Goal: Task Accomplishment & Management: Manage account settings

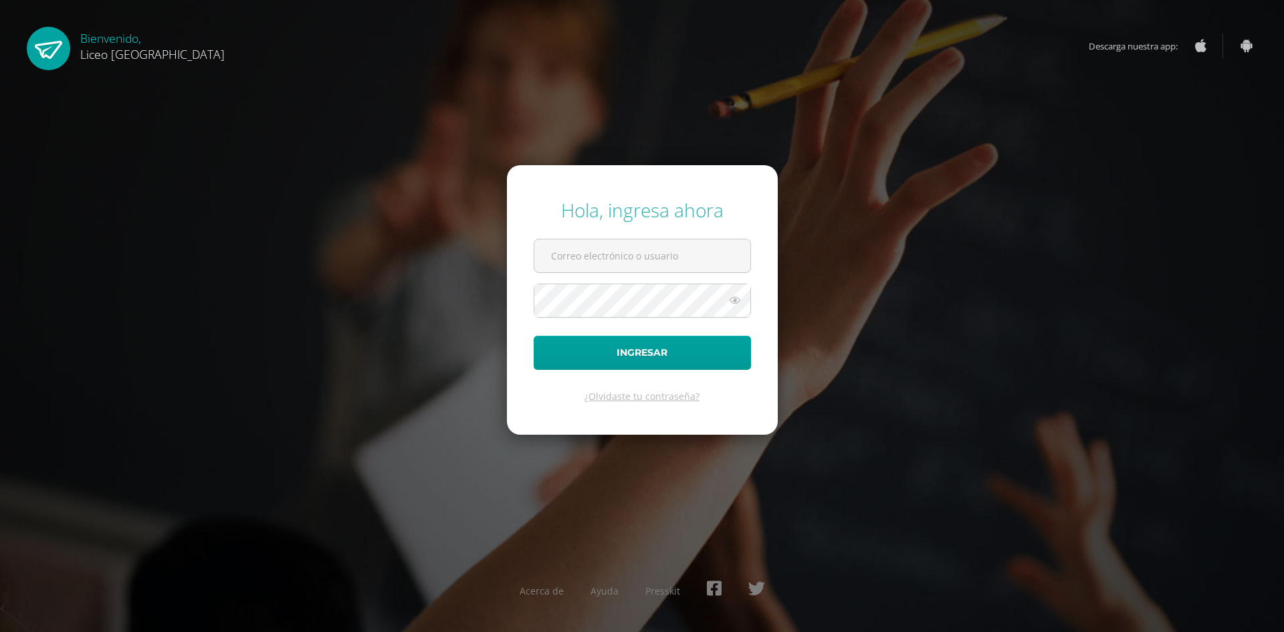
type input "[PERSON_NAME][EMAIL_ADDRESS][DOMAIN_NAME]"
click at [615, 347] on button "Ingresar" at bounding box center [641, 353] width 217 height 34
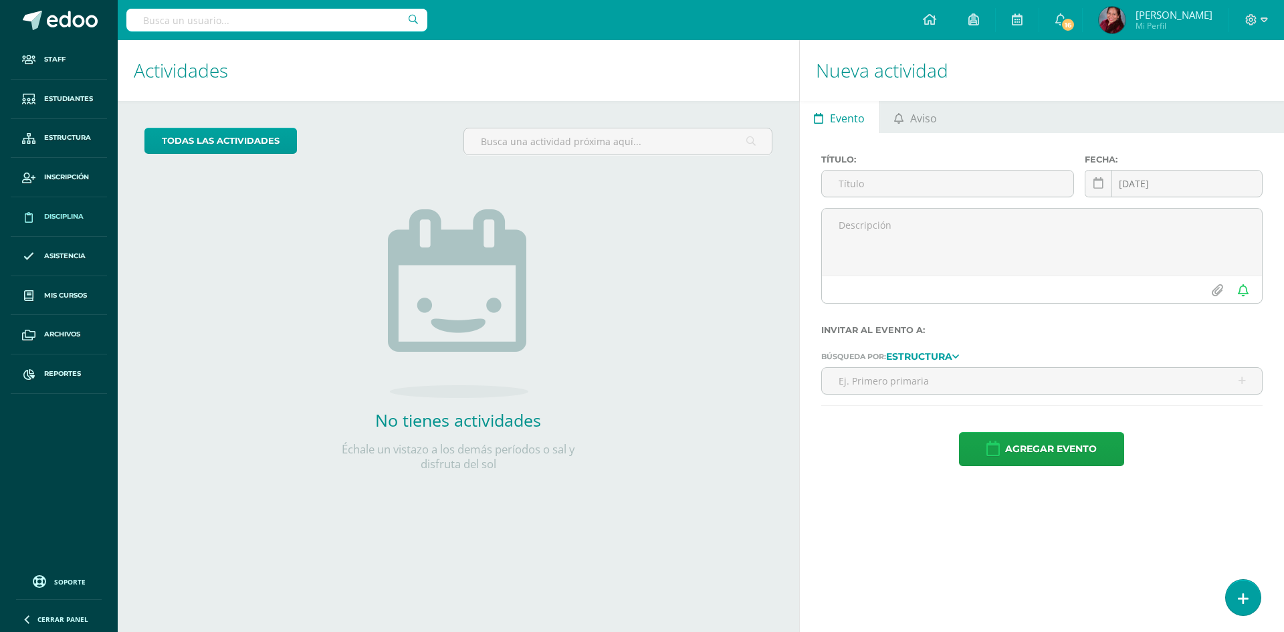
click at [62, 212] on span "Disciplina" at bounding box center [63, 216] width 39 height 11
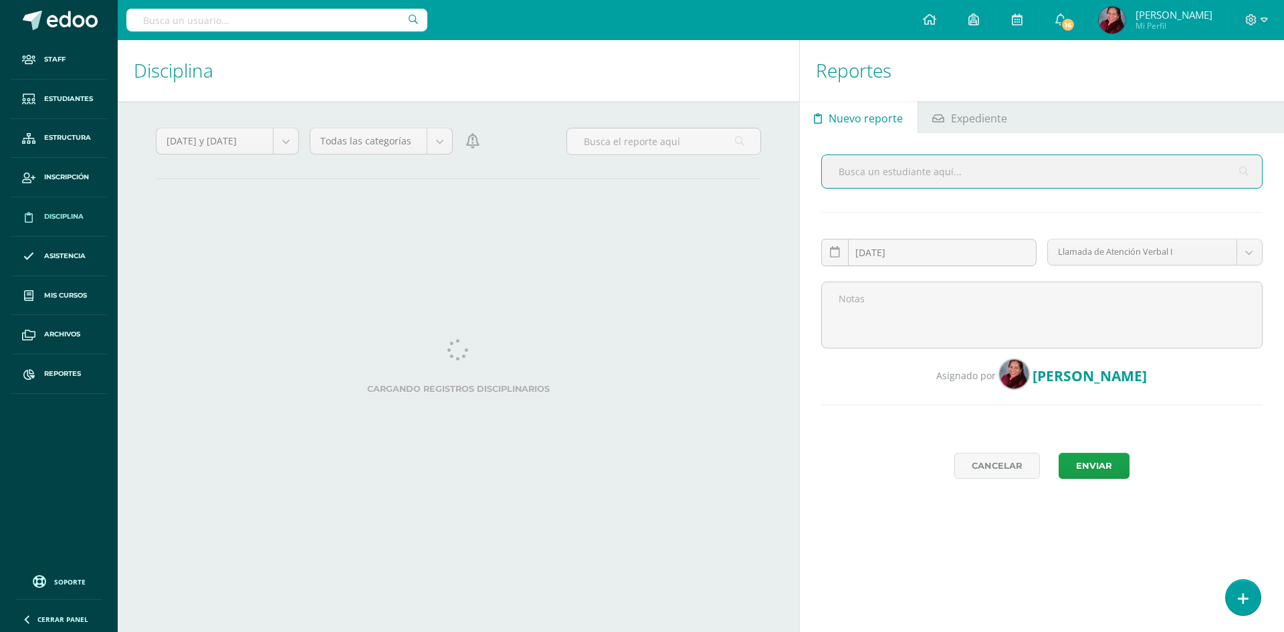
click at [848, 170] on input "text" at bounding box center [1042, 171] width 440 height 33
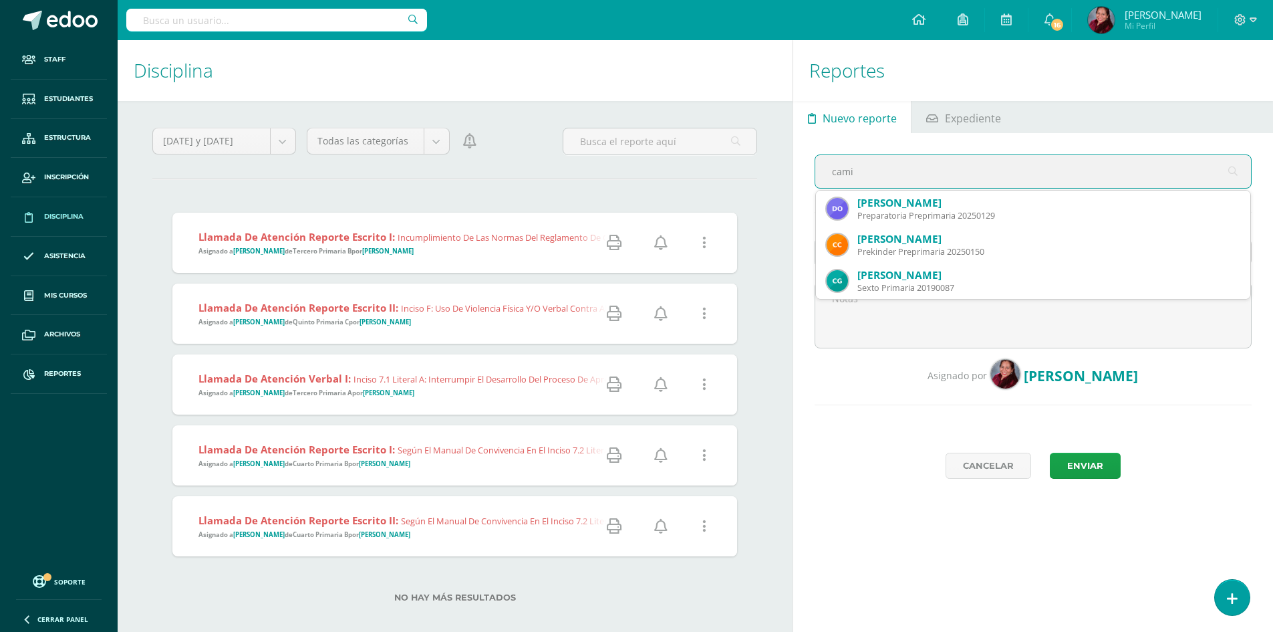
type input "cami"
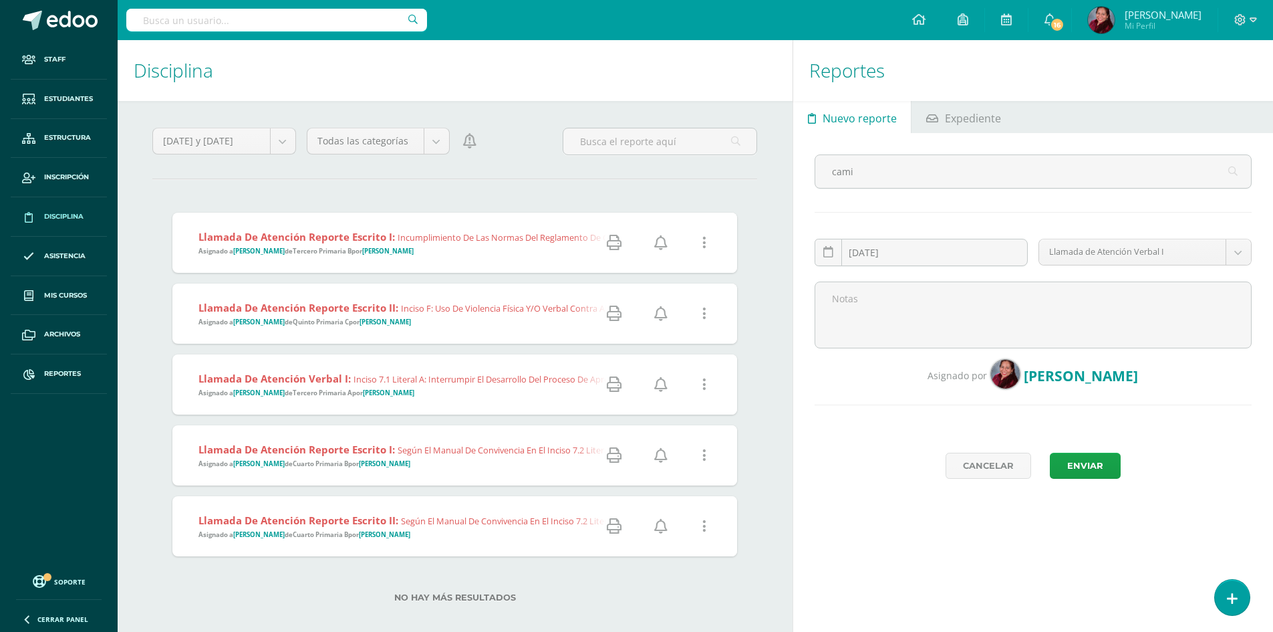
click at [370, 310] on strong "Llamada de Atención Reporte Escrito II:" at bounding box center [299, 307] width 200 height 13
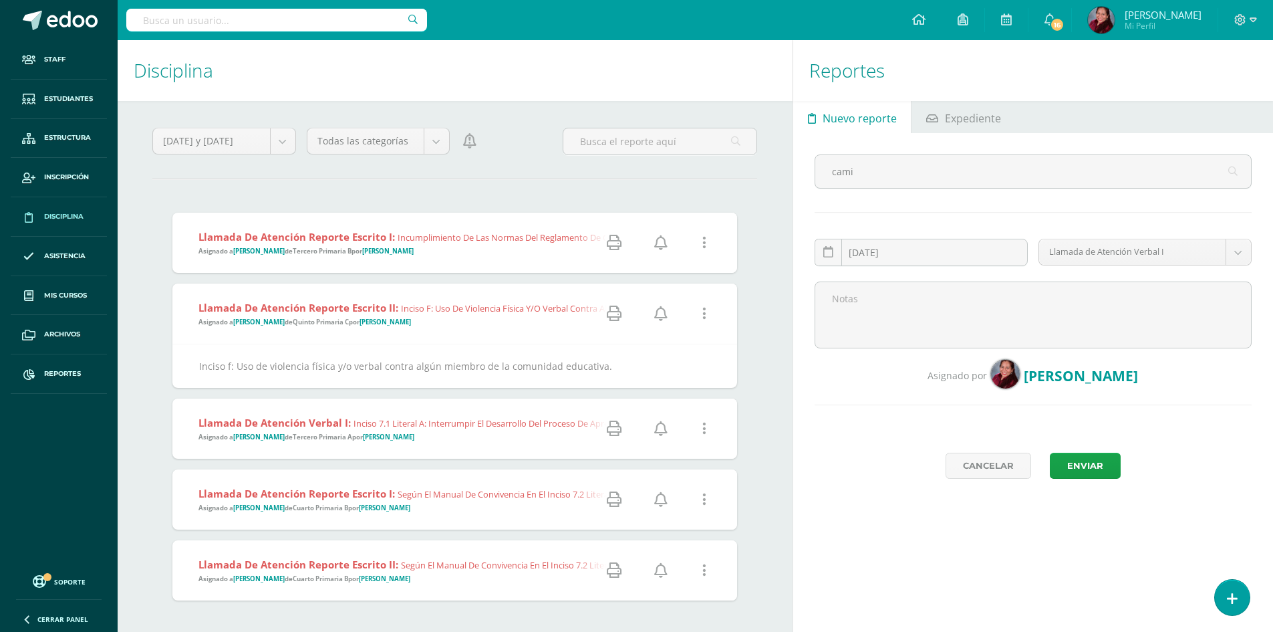
click at [704, 318] on icon at bounding box center [705, 313] width 4 height 15
click at [679, 359] on link "Editar Falta" at bounding box center [680, 361] width 104 height 21
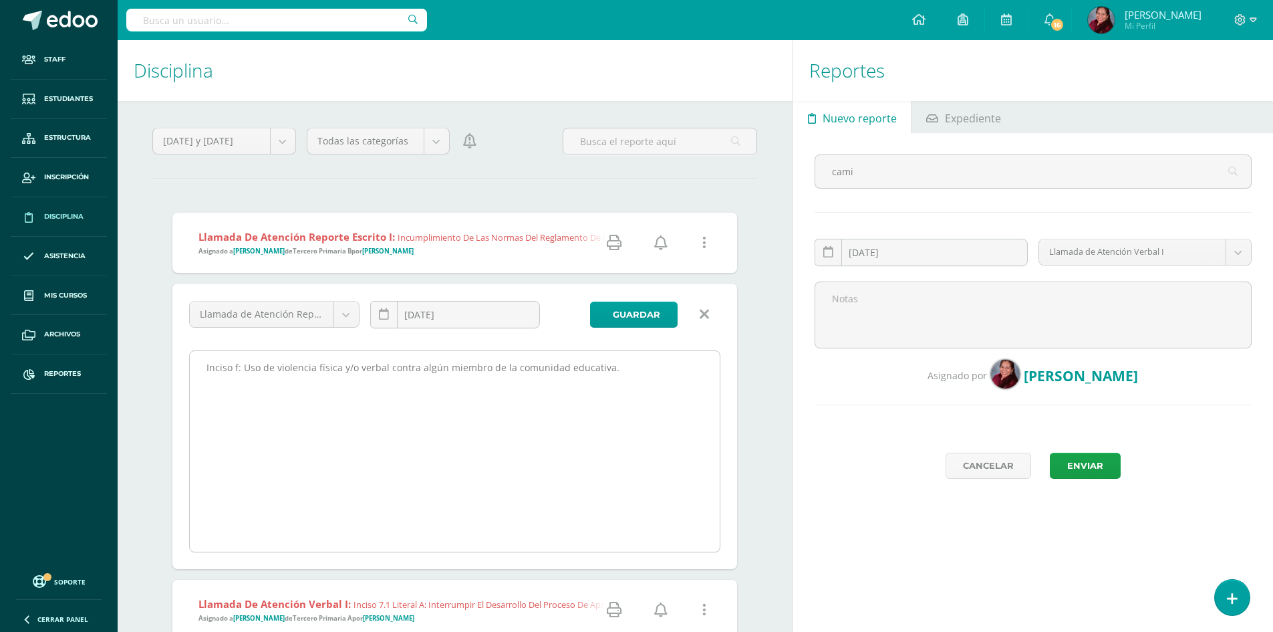
click at [207, 372] on textarea "Inciso f: Uso de violencia física y/o verbal contra algún miembro de la comunid…" at bounding box center [455, 451] width 530 height 201
click at [235, 371] on textarea "Inciso f: Uso de violencia física y/o verbal contra algún miembro de la comunid…" at bounding box center [455, 451] width 530 height 201
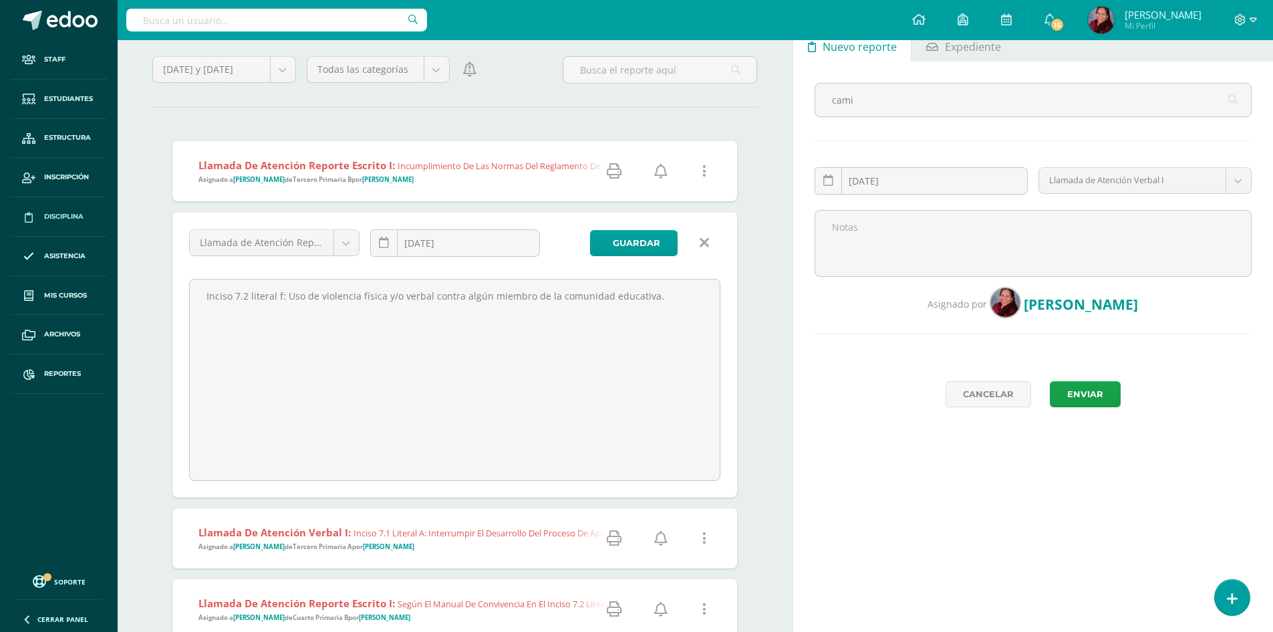
scroll to position [134, 0]
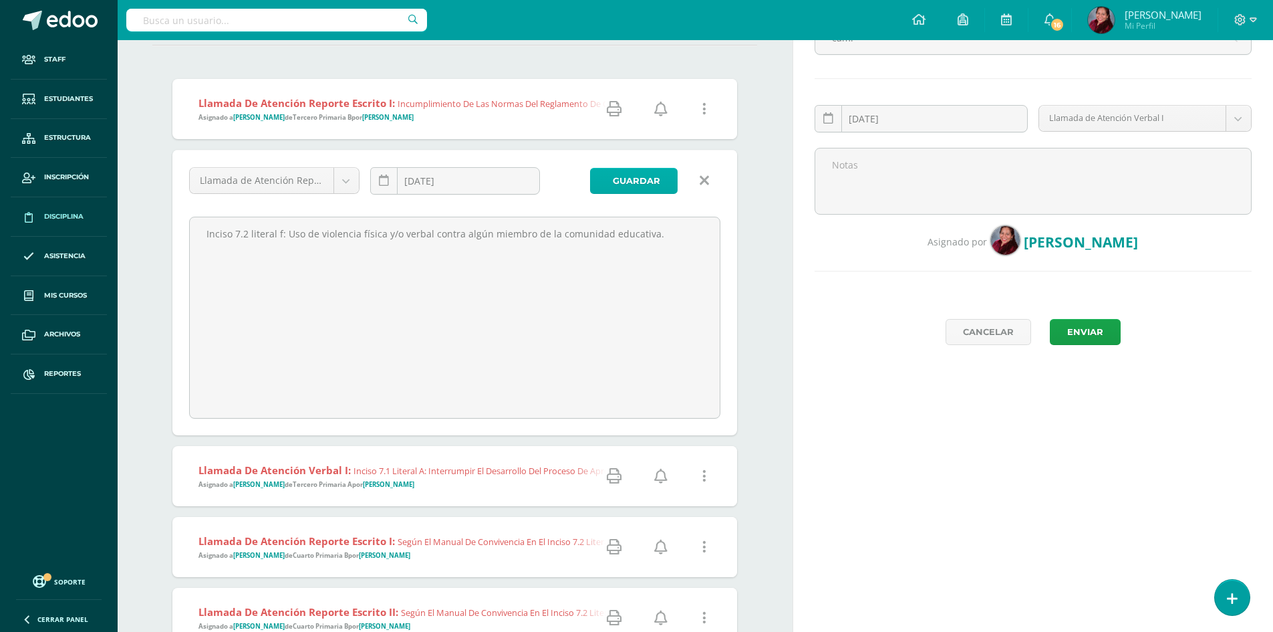
type textarea "Inciso 7.2 literal f: Uso de violencia física y/o verbal contra algún miembro d…"
click at [640, 180] on span "Guardar" at bounding box center [636, 180] width 47 height 25
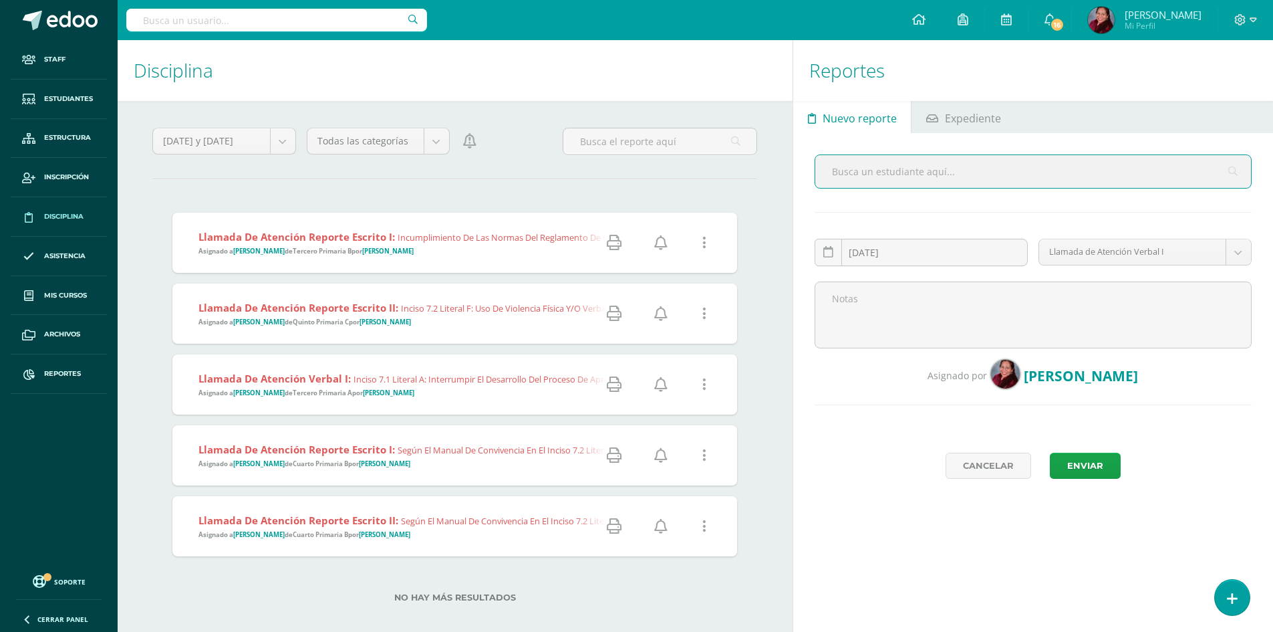
click at [613, 315] on icon at bounding box center [614, 313] width 15 height 15
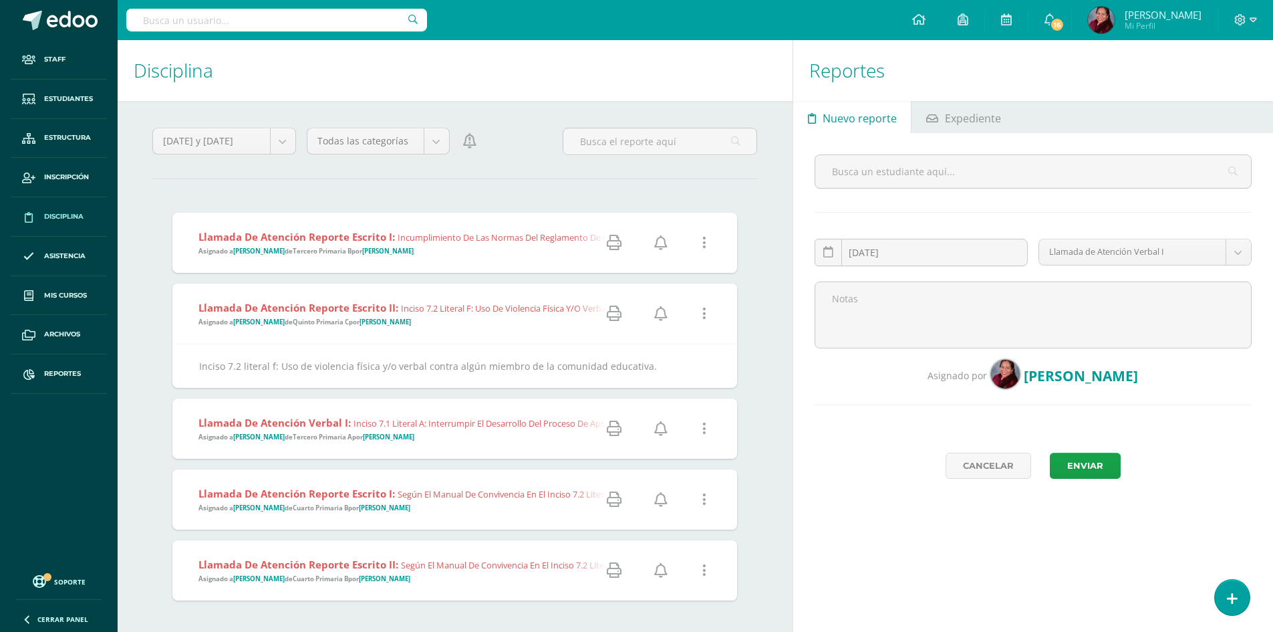
click at [704, 430] on icon at bounding box center [705, 428] width 4 height 15
click at [607, 426] on icon at bounding box center [614, 428] width 15 height 15
